Goal: Check status: Check status

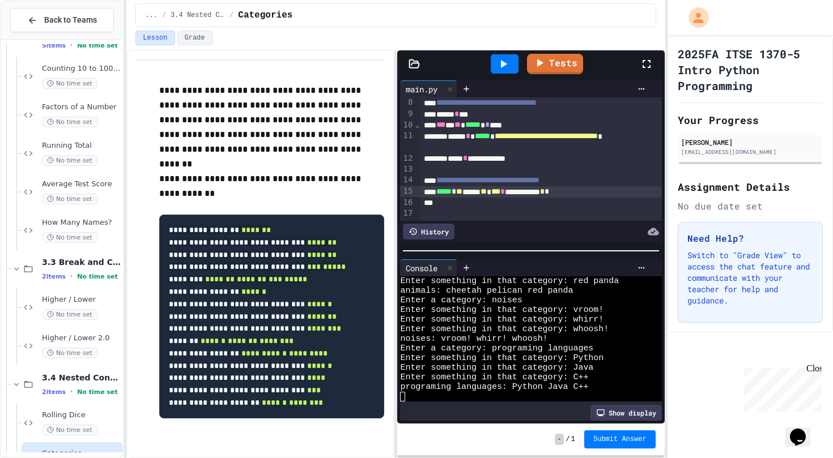
scroll to position [29, 0]
click at [559, 67] on link "Tests" at bounding box center [554, 64] width 57 height 22
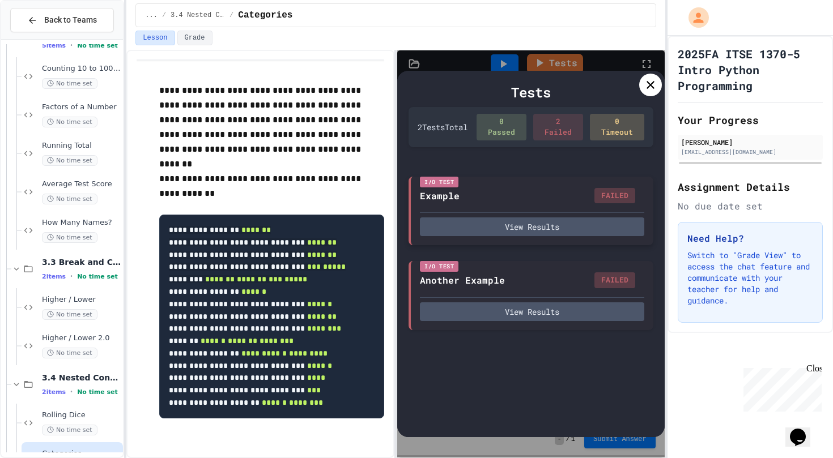
scroll to position [0, 0]
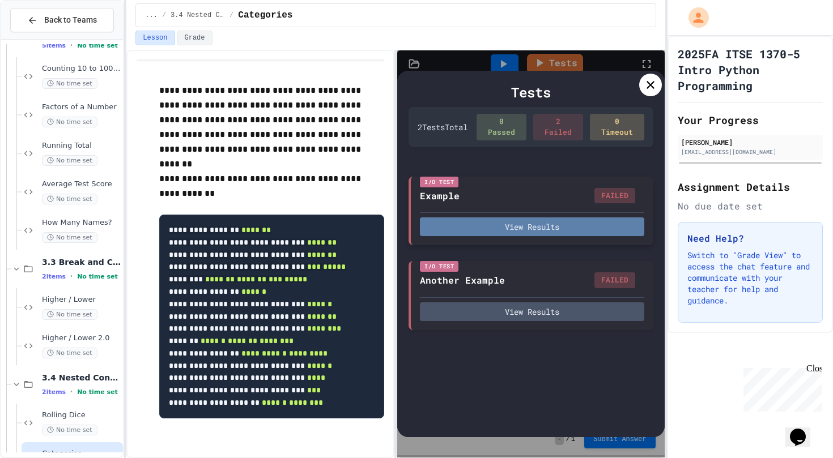
click at [527, 225] on button "View Results" at bounding box center [532, 227] width 224 height 19
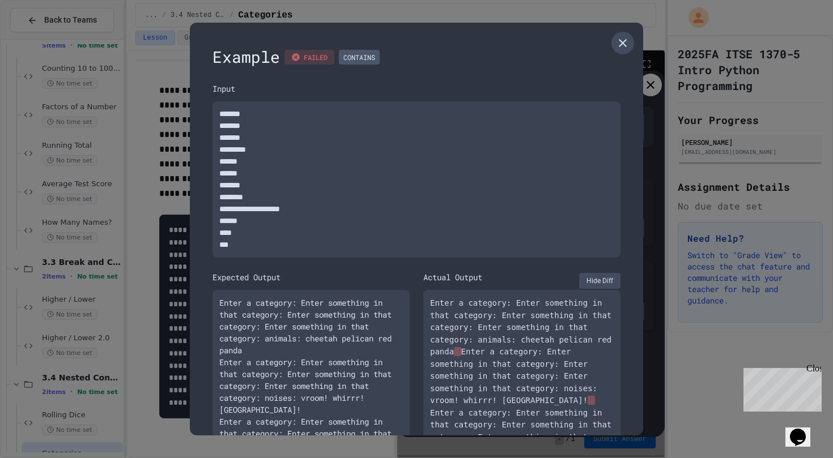
click at [624, 41] on icon at bounding box center [623, 43] width 14 height 14
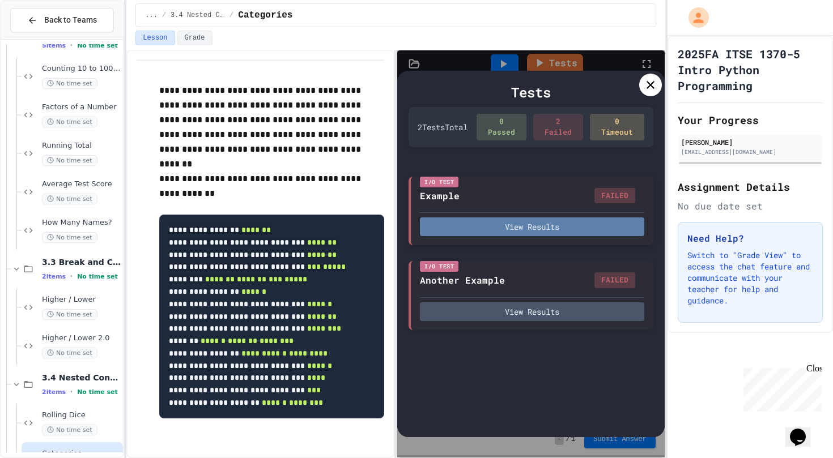
click at [531, 229] on button "View Results" at bounding box center [532, 227] width 224 height 19
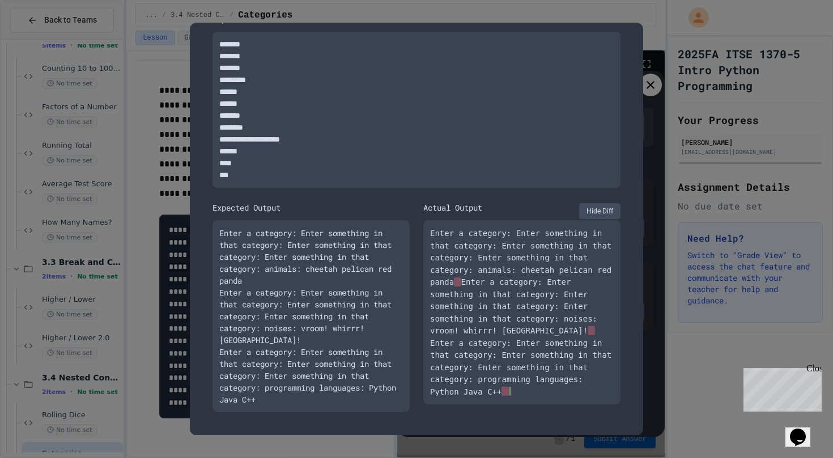
scroll to position [75, 0]
click at [600, 203] on button "Hide Diff" at bounding box center [599, 211] width 41 height 16
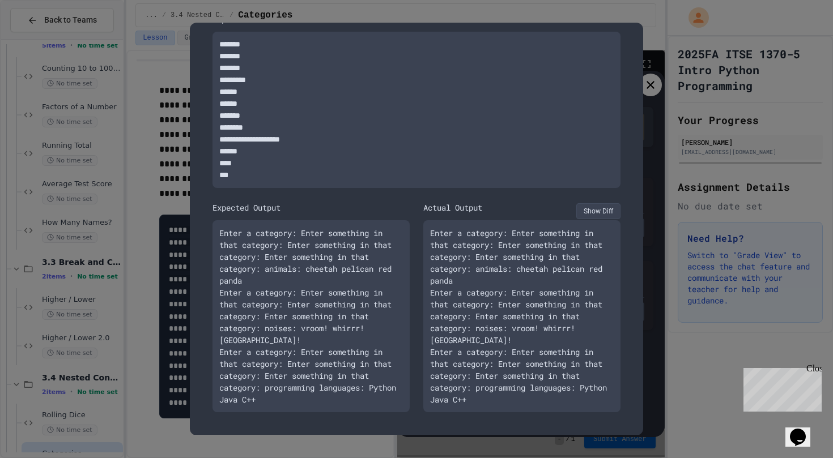
click at [600, 203] on button "Show Diff" at bounding box center [598, 211] width 44 height 16
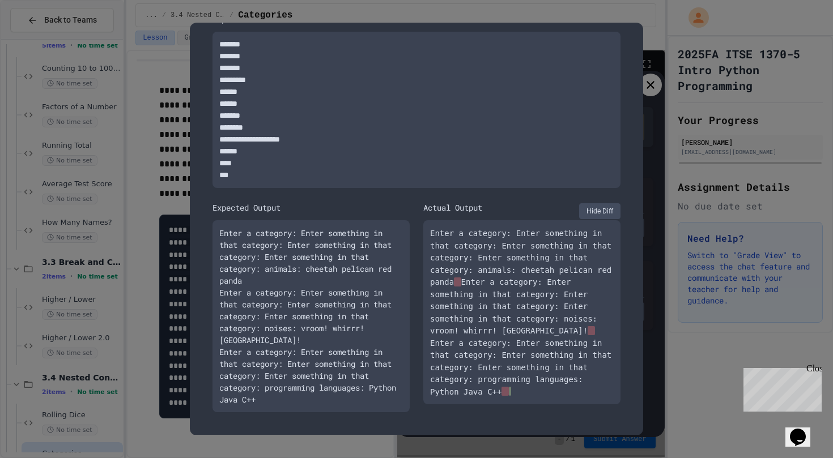
click at [600, 203] on button "Hide Diff" at bounding box center [599, 211] width 41 height 16
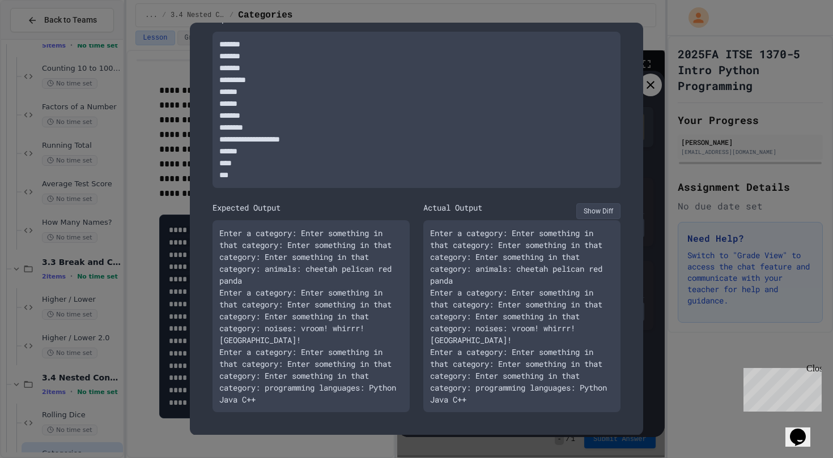
click at [600, 203] on button "Show Diff" at bounding box center [598, 211] width 44 height 16
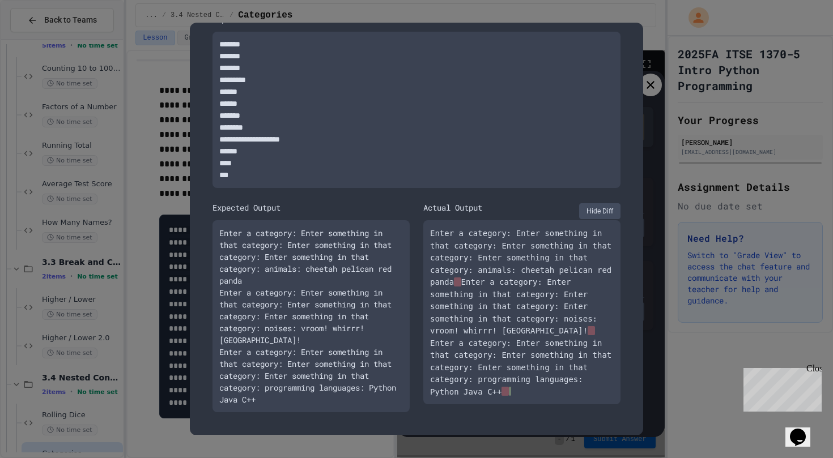
click at [600, 203] on button "Hide Diff" at bounding box center [599, 211] width 41 height 16
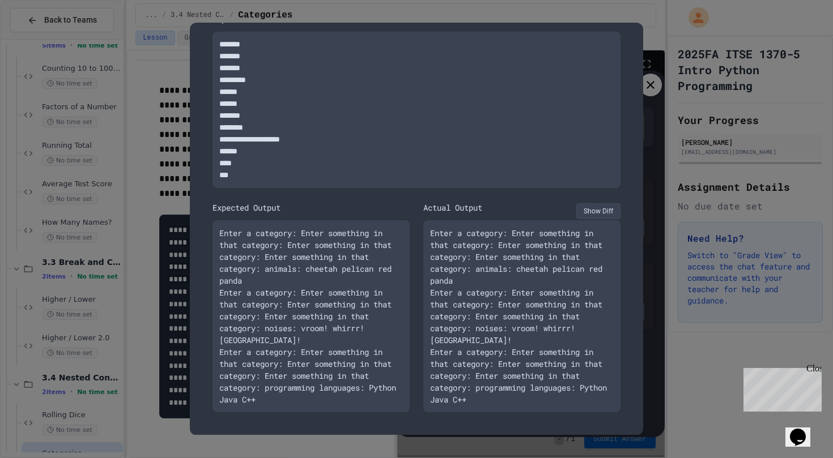
click at [600, 203] on button "Show Diff" at bounding box center [598, 211] width 44 height 16
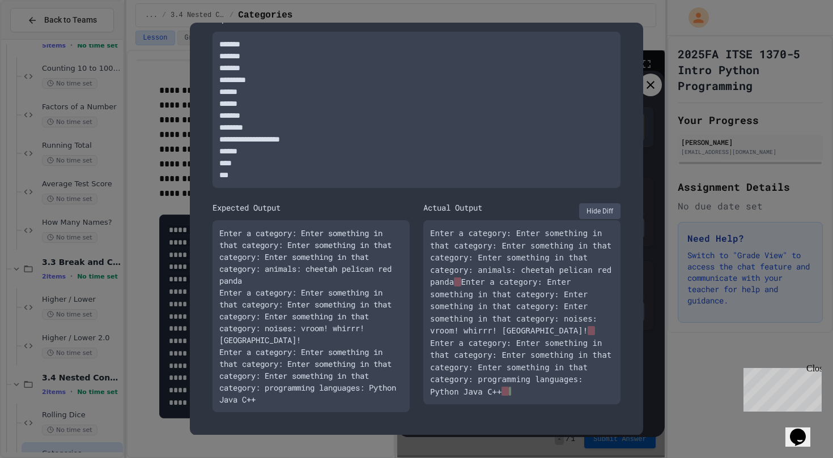
click at [600, 203] on button "Hide Diff" at bounding box center [599, 211] width 41 height 16
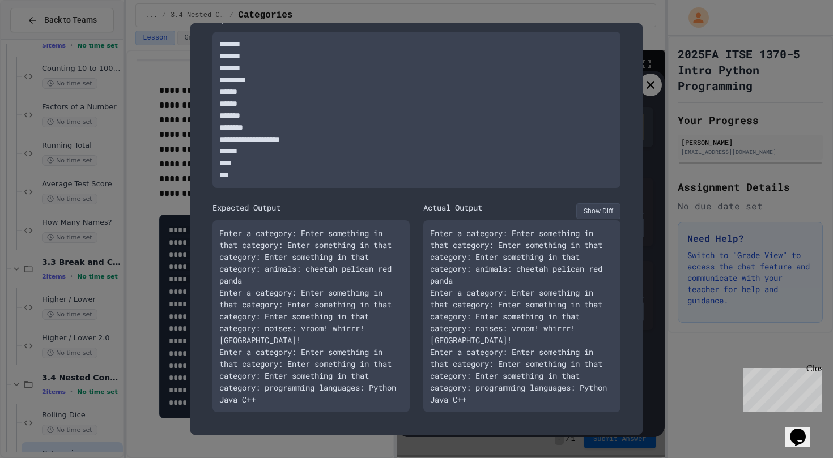
click at [600, 203] on button "Show Diff" at bounding box center [598, 211] width 44 height 16
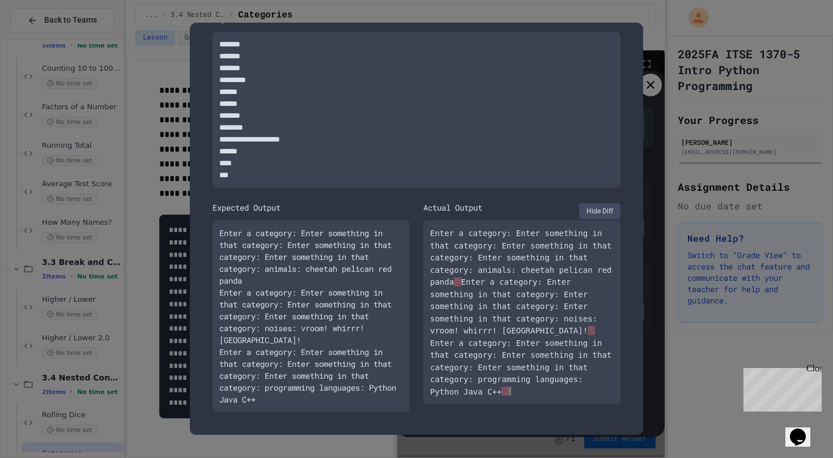
click at [600, 203] on button "Hide Diff" at bounding box center [599, 211] width 41 height 16
type textarea "*"
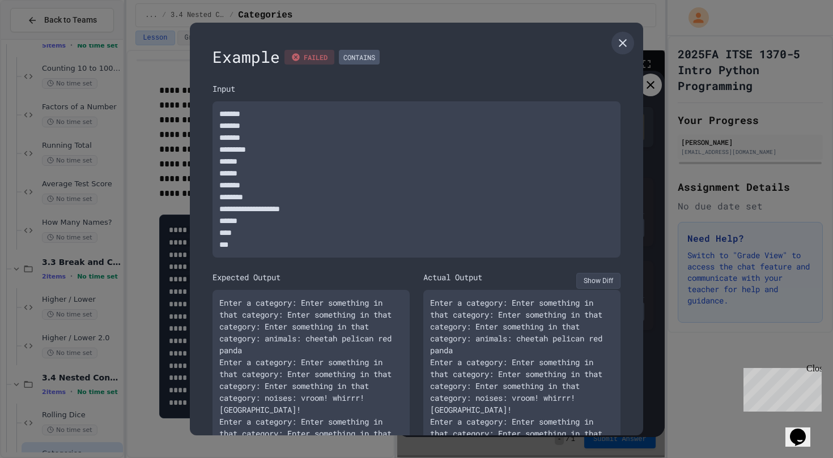
scroll to position [0, 0]
click at [621, 42] on icon at bounding box center [623, 43] width 14 height 14
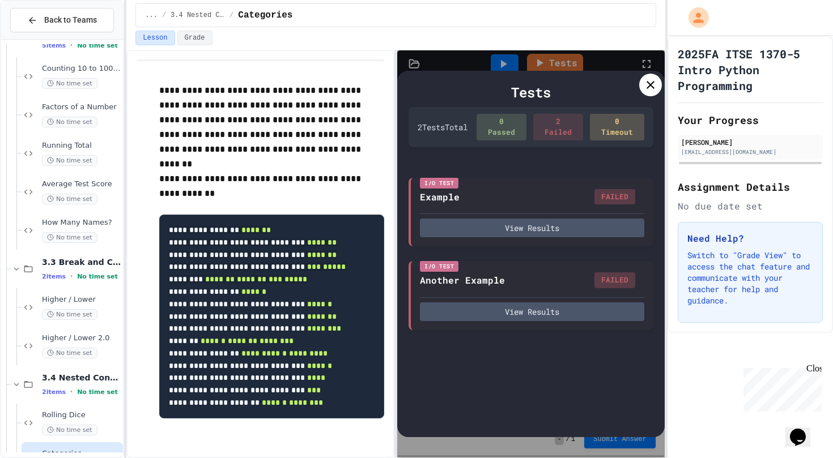
click at [648, 86] on icon at bounding box center [651, 85] width 14 height 14
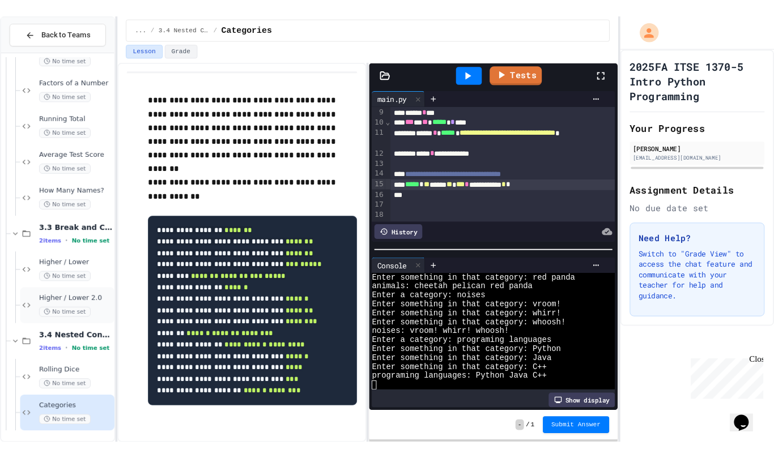
scroll to position [222, 0]
